Goal: Task Accomplishment & Management: Manage account settings

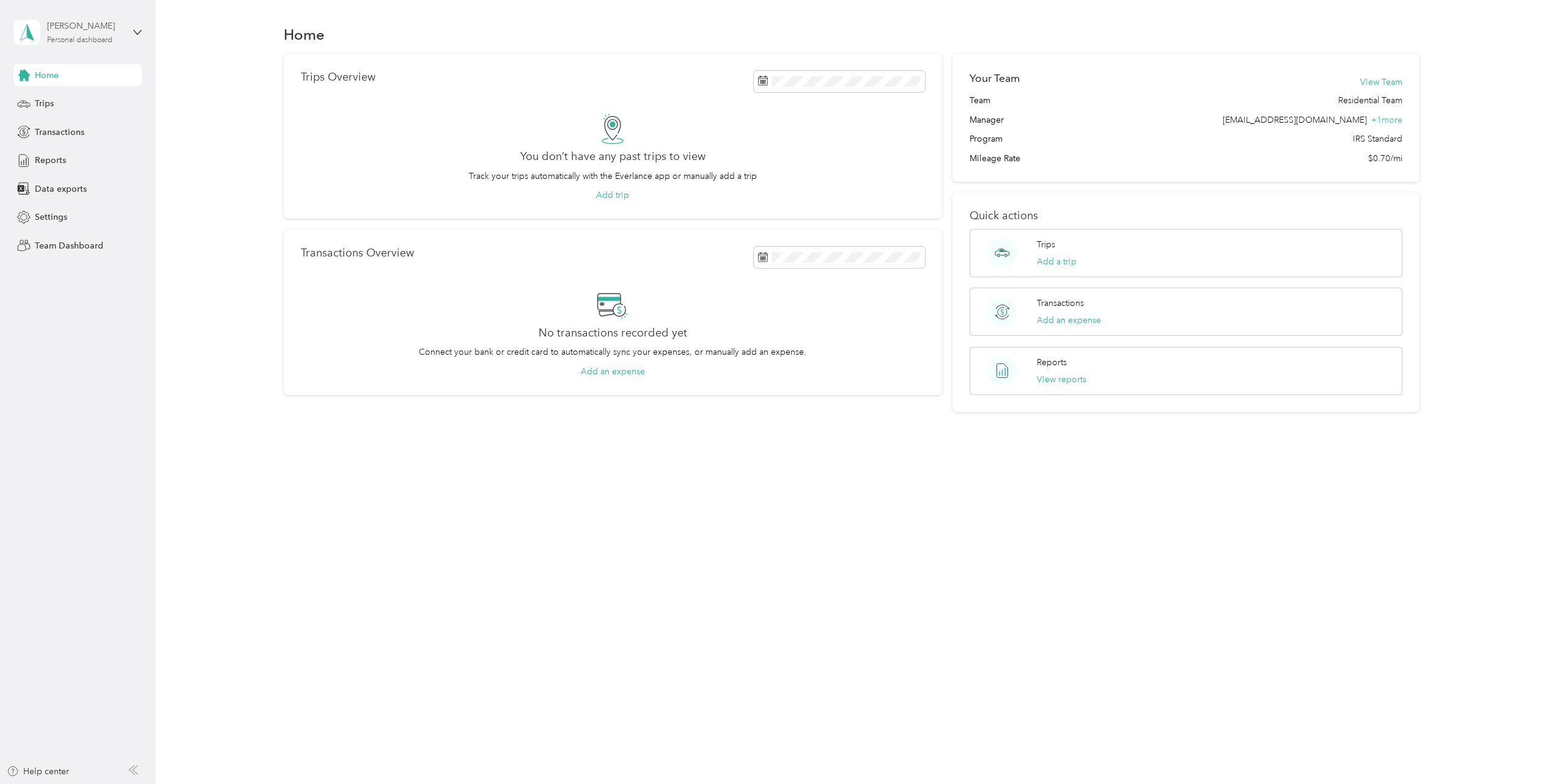
click at [102, 37] on div "Personal dashboard" at bounding box center [80, 40] width 65 height 7
click at [77, 103] on div "Team dashboard" at bounding box center [142, 98] width 240 height 22
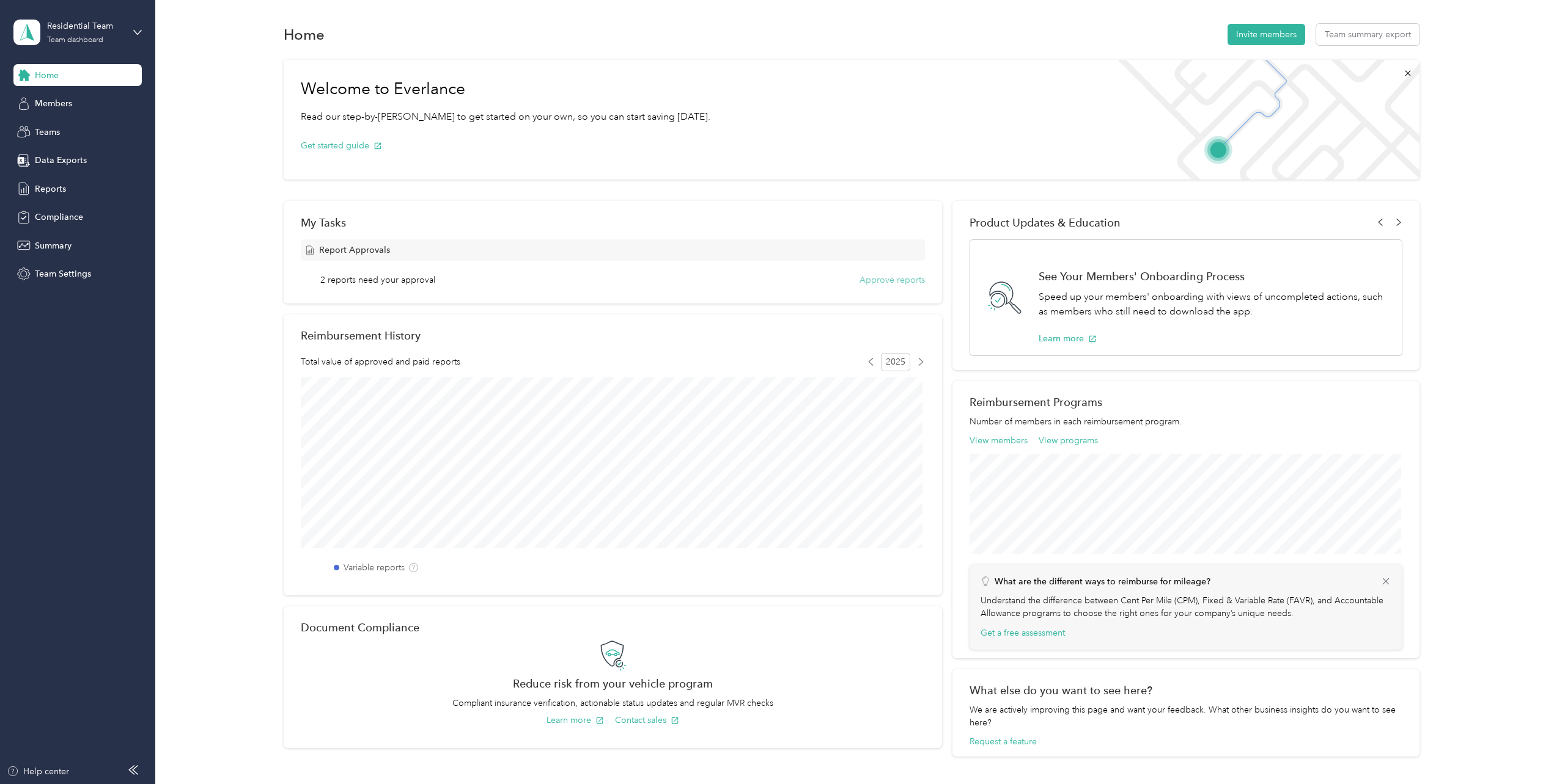
click at [890, 280] on button "Approve reports" at bounding box center [892, 280] width 65 height 13
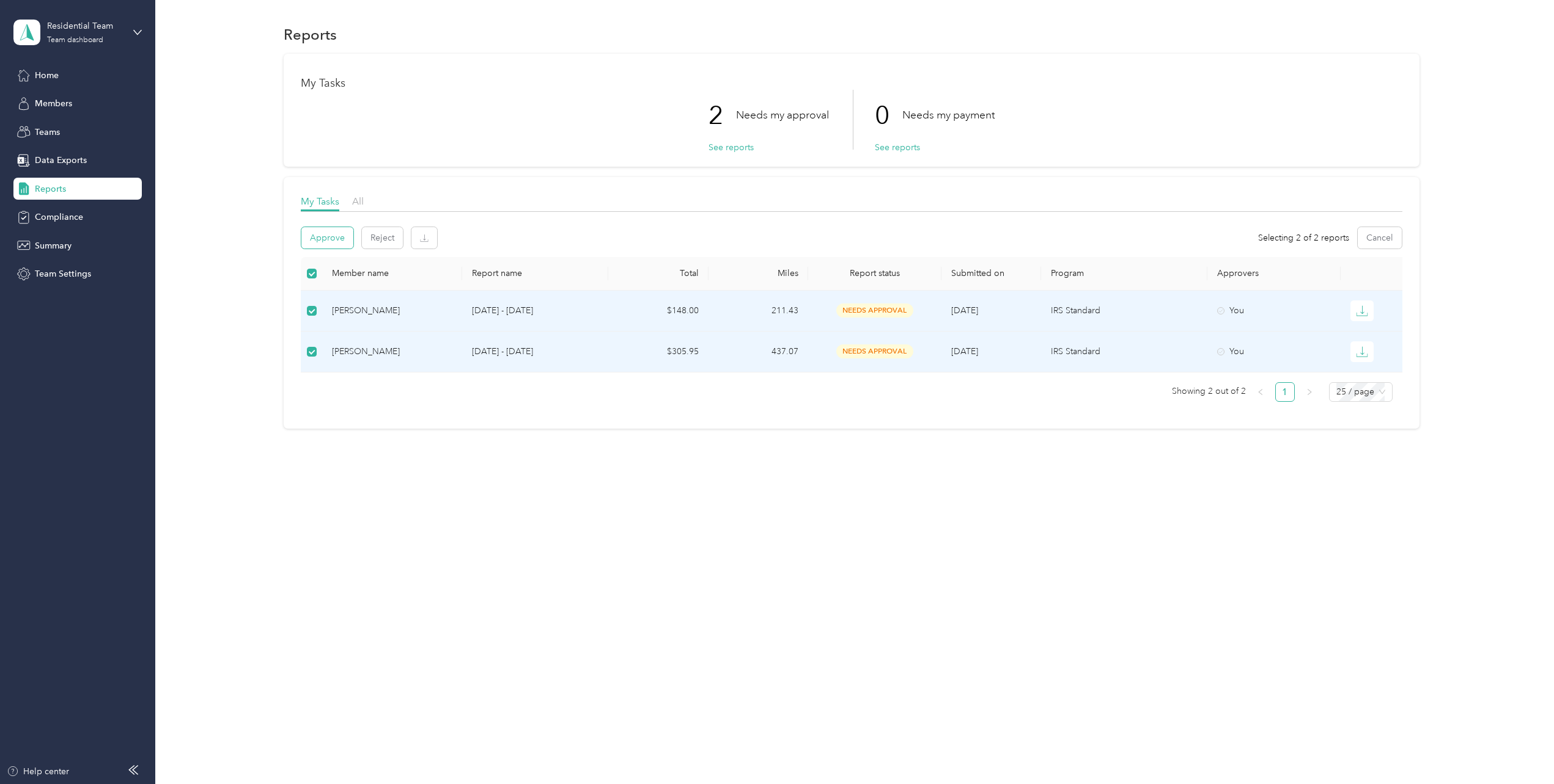
click at [328, 239] on button "Approve" at bounding box center [327, 238] width 52 height 22
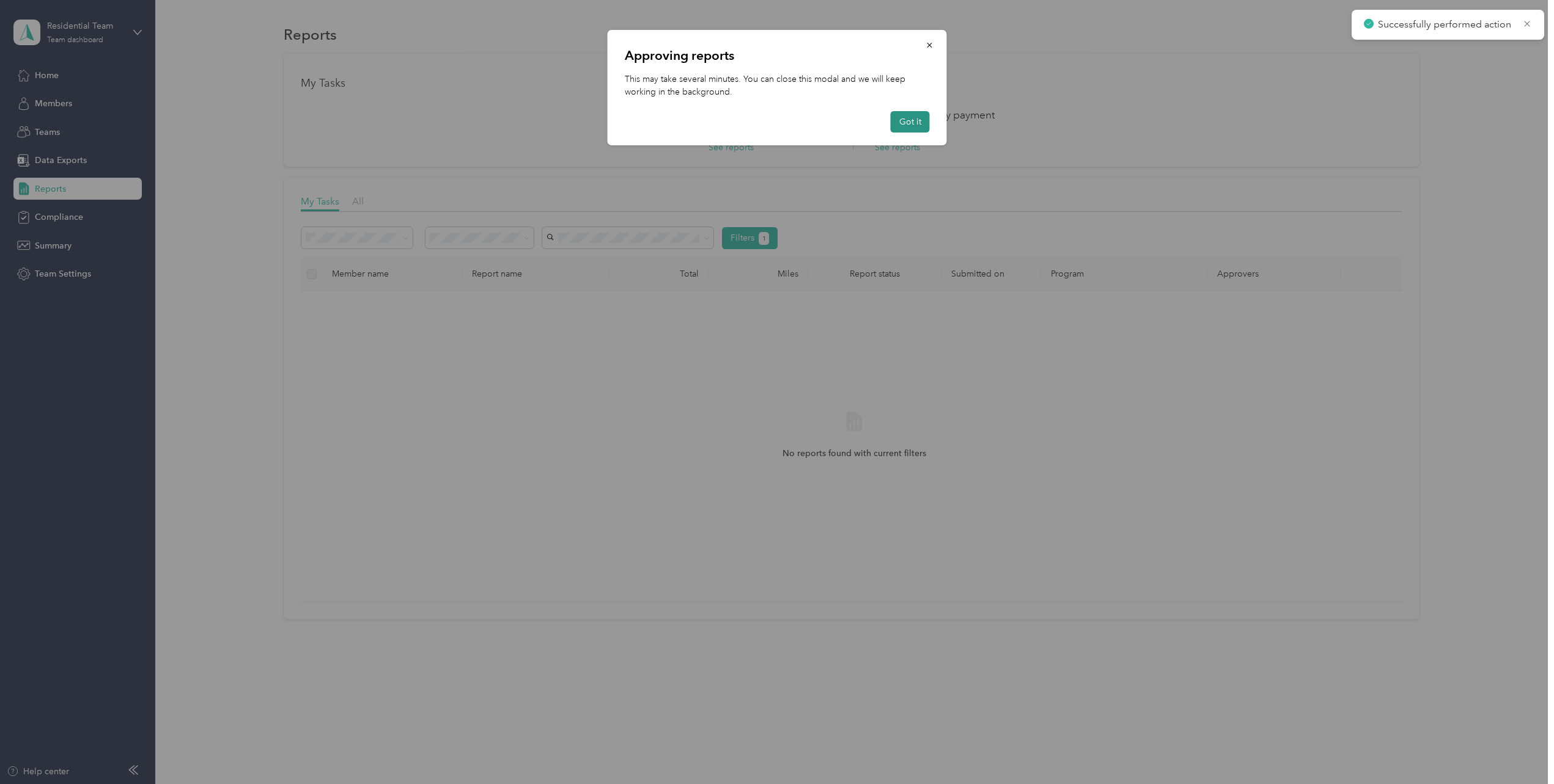
click at [928, 125] on button "Got it" at bounding box center [910, 121] width 39 height 22
